Goal: Task Accomplishment & Management: Manage account settings

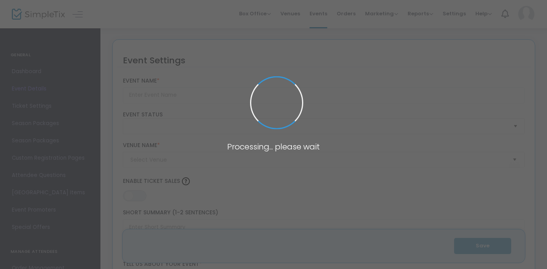
type input "Commūne Dance Company - Fall Gala Performance"
type textarea "Commūne Dance Company invites you to our Fall Gala—an event created for our com…"
type input "Buy Tickets"
type input "[PERSON_NAME] Art Gallery"
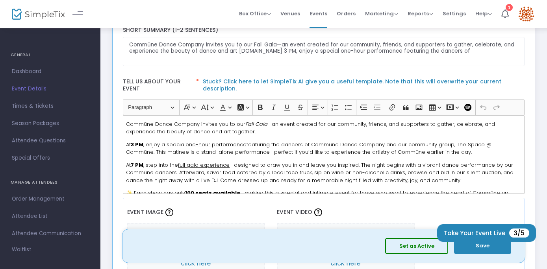
scroll to position [106, 0]
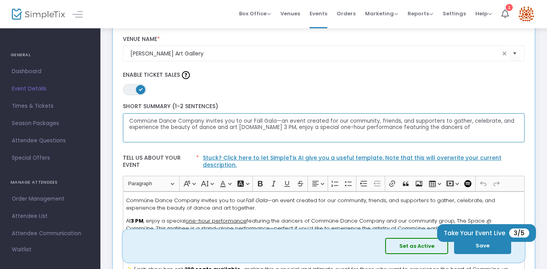
drag, startPoint x: 461, startPoint y: 130, endPoint x: 258, endPoint y: 130, distance: 203.1
click at [258, 130] on textarea "Commūne Dance Company invites you to our Fall Gala—an event created for our com…" at bounding box center [324, 128] width 402 height 30
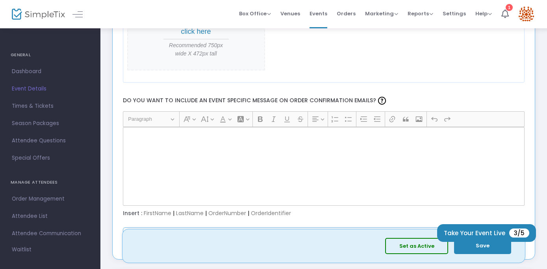
scroll to position [1030, 0]
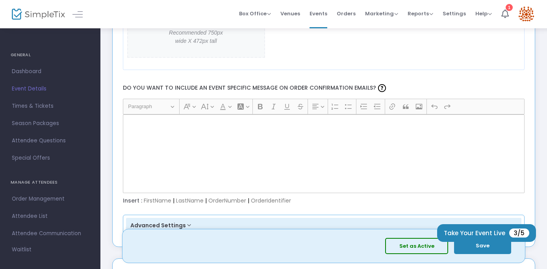
type textarea "Commūne Dance Company invites you to our Fall Gala—an event created for our com…"
click at [181, 130] on div "Rich Text Editor, main" at bounding box center [324, 154] width 402 height 79
click at [145, 120] on div "Rich Text Editor, main" at bounding box center [324, 154] width 402 height 79
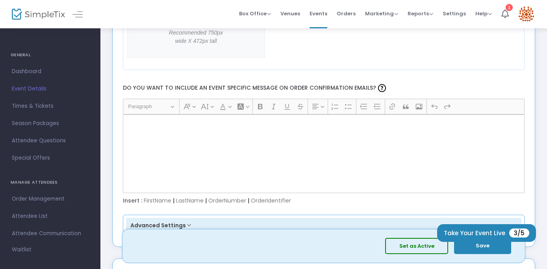
click at [145, 120] on div "Rich Text Editor, main" at bounding box center [324, 154] width 402 height 79
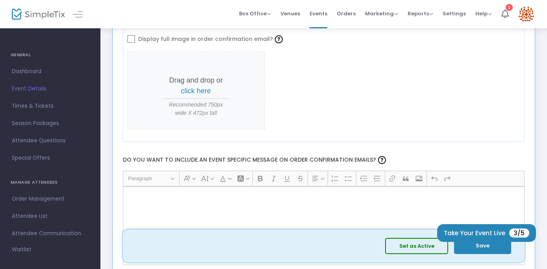
scroll to position [957, 0]
click at [245, 212] on div "Rich Text Editor, main" at bounding box center [324, 226] width 402 height 79
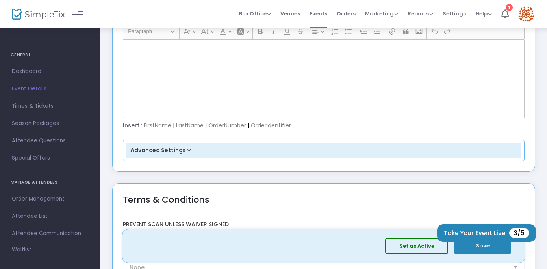
scroll to position [1215, 0]
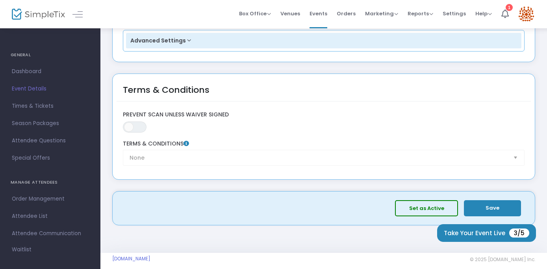
click at [489, 200] on button "Save" at bounding box center [492, 208] width 57 height 16
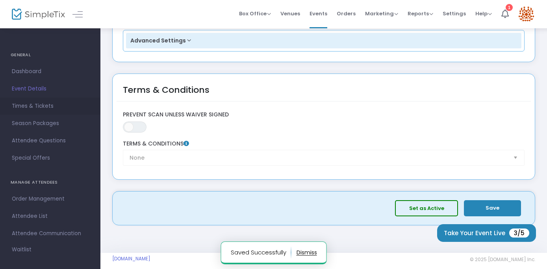
click at [31, 102] on span "Times & Tickets" at bounding box center [50, 106] width 77 height 10
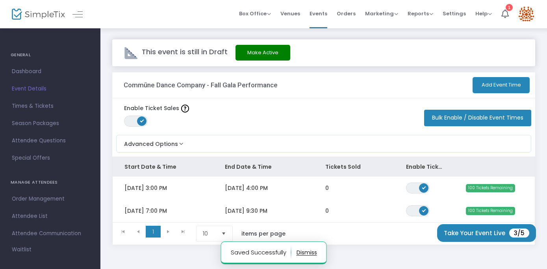
scroll to position [41, 0]
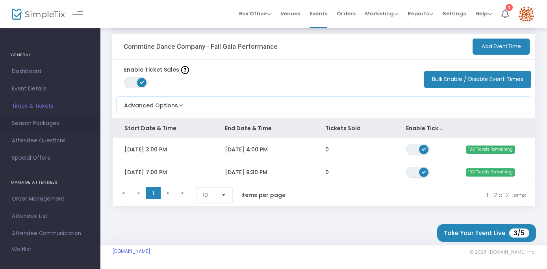
click at [40, 125] on span "Season Packages" at bounding box center [50, 123] width 77 height 10
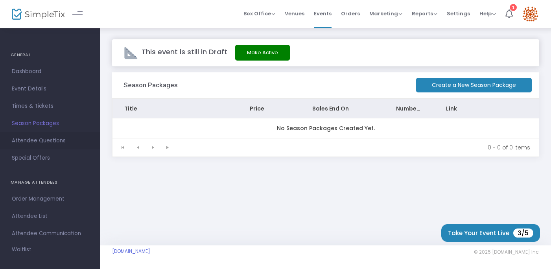
click at [28, 141] on span "Attendee Questions" at bounding box center [50, 141] width 77 height 10
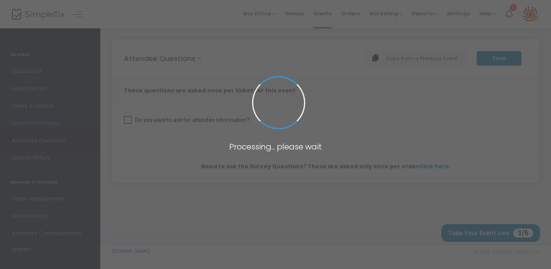
checkbox input "true"
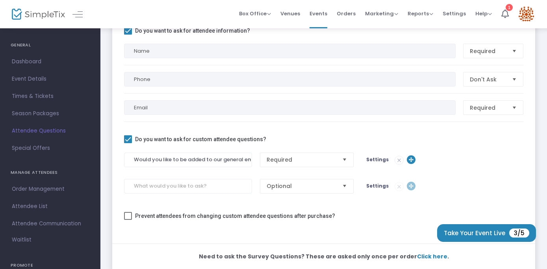
scroll to position [124, 0]
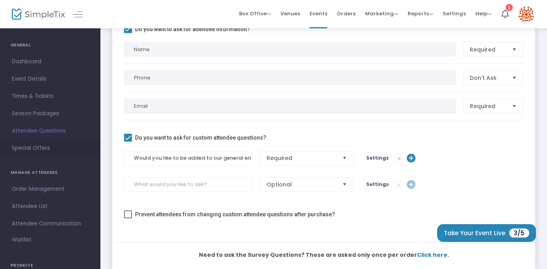
click at [41, 150] on span "Special Offers" at bounding box center [50, 148] width 77 height 10
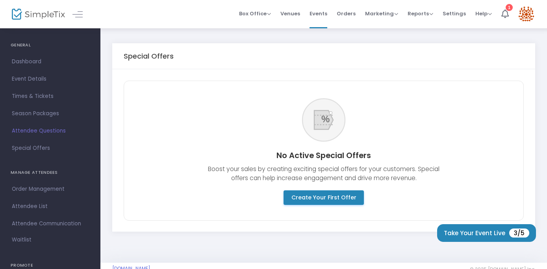
scroll to position [17, 0]
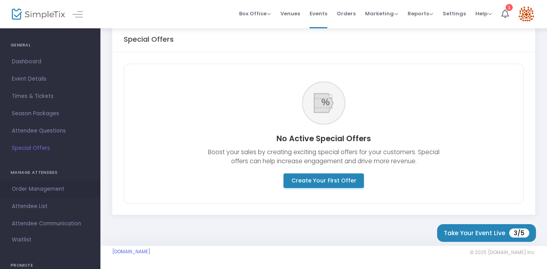
click at [39, 190] on span "Order Management" at bounding box center [50, 189] width 77 height 10
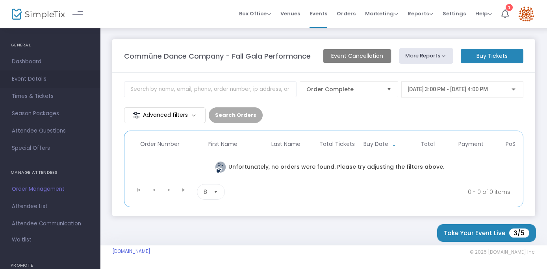
click at [27, 78] on span "Event Details" at bounding box center [50, 79] width 77 height 10
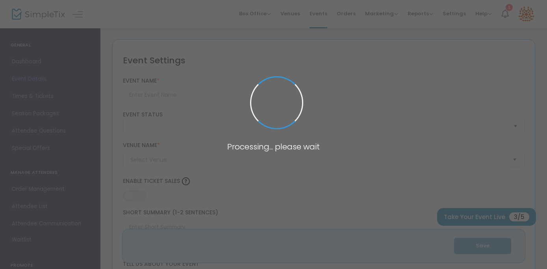
type input "Commūne Dance Company - Fall Gala Performance"
type textarea "Commūne Dance Company invites you to our Fall Gala—an event created for our com…"
type input "Buy Tickets"
type input "[PERSON_NAME] Art Gallery"
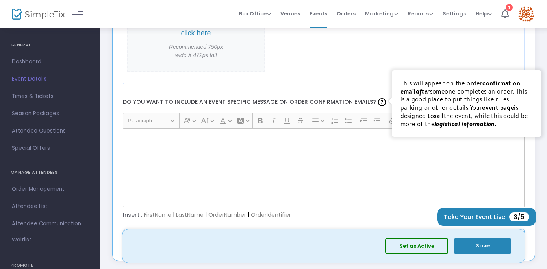
scroll to position [1026, 0]
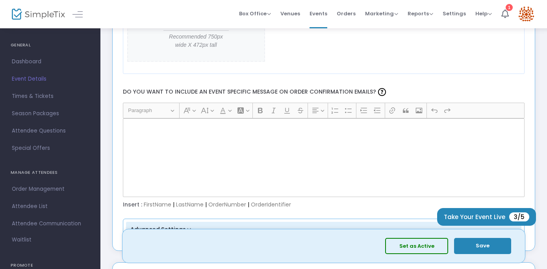
click at [300, 118] on div "Rich Text Editor, main" at bounding box center [324, 157] width 402 height 79
click at [277, 124] on p "Rich Text Editor, main" at bounding box center [323, 128] width 395 height 8
click at [163, 201] on div "Insert : FirstName | LastName | OrderNumber | OrderIdentifier" at bounding box center [323, 205] width 409 height 8
click at [160, 201] on div "Insert : FirstName | LastName | OrderNumber | OrderIdentifier" at bounding box center [323, 205] width 409 height 8
click at [189, 201] on div "Insert : FirstName | LastName | OrderNumber | OrderIdentifier" at bounding box center [323, 205] width 409 height 8
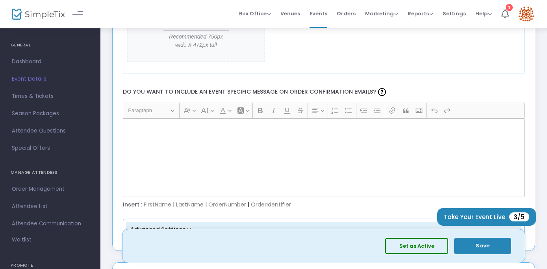
click at [235, 201] on div "Insert : FirstName | LastName | OrderNumber | OrderIdentifier" at bounding box center [323, 205] width 409 height 8
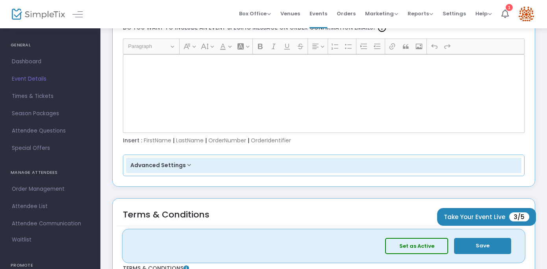
click at [211, 160] on button "Advanced Settings" at bounding box center [324, 166] width 396 height 16
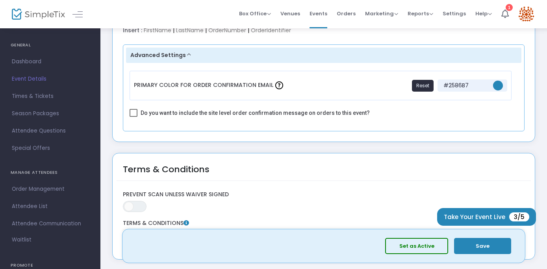
scroll to position [1280, 0]
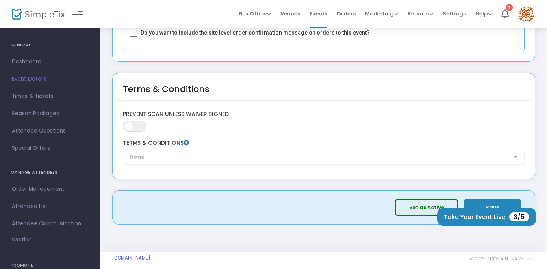
click at [492, 204] on button "Save" at bounding box center [492, 208] width 57 height 16
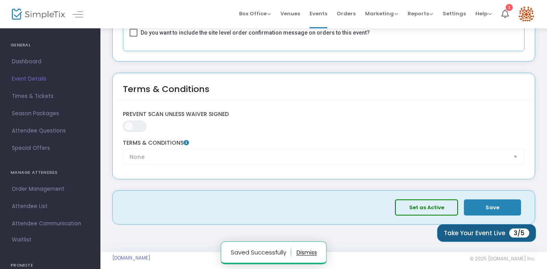
click at [482, 235] on button "Take Your Event Live 3/5" at bounding box center [486, 233] width 99 height 18
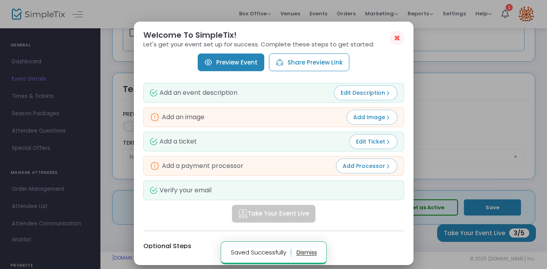
click at [358, 168] on span "Add Processor" at bounding box center [366, 166] width 48 height 8
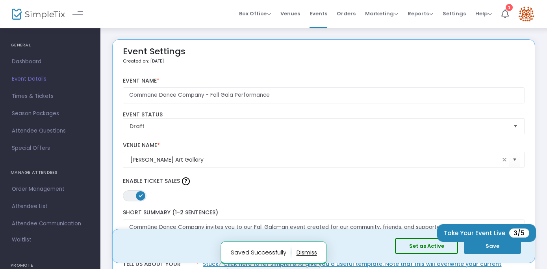
scroll to position [620, 0]
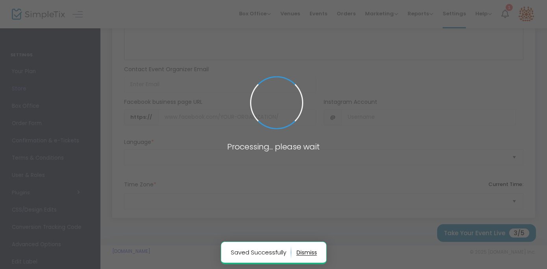
type input "[URL]"
radio input "true"
radio input "false"
radio input "true"
type input "Commune Dance Company"
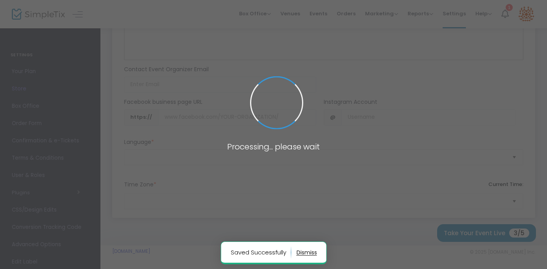
type input "5309450130"
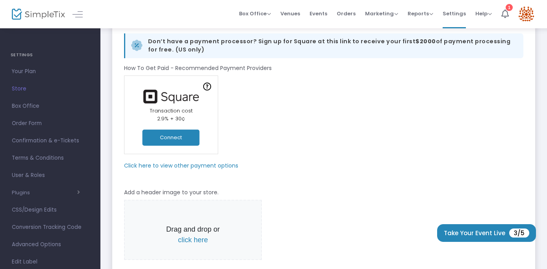
scroll to position [29, 0]
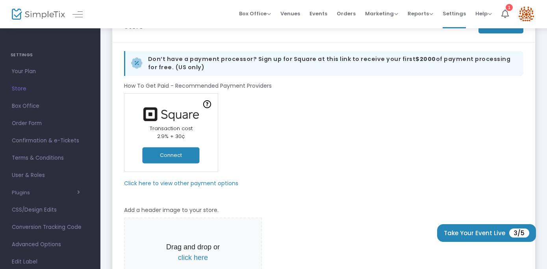
click at [195, 185] on m-panel-subtitle "Click here to view other payment options" at bounding box center [181, 183] width 114 height 8
